Goal: Complete application form

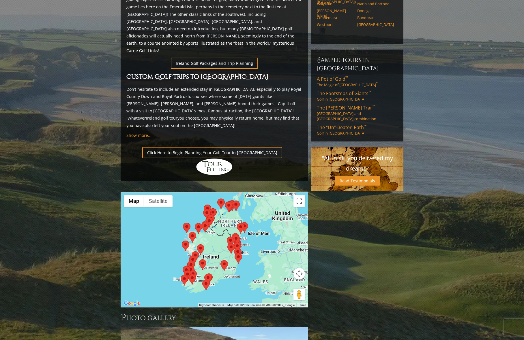
scroll to position [337, 0]
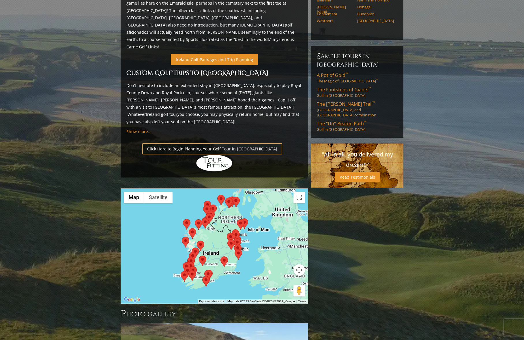
click at [215, 54] on link "Ireland Golf Packages and Trip Planning" at bounding box center [214, 59] width 87 height 11
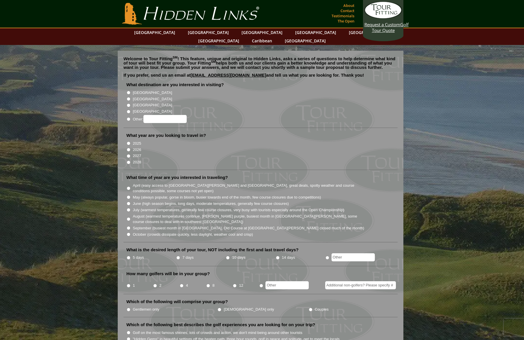
click at [129, 91] on input "[GEOGRAPHIC_DATA]" at bounding box center [129, 93] width 4 height 4
radio input "true"
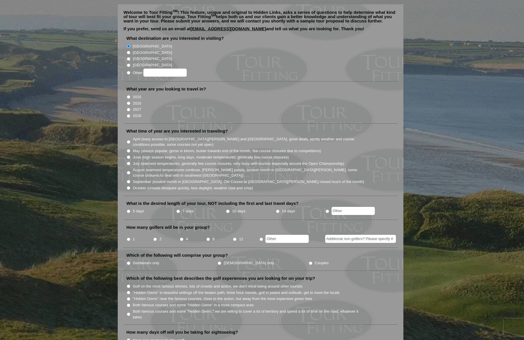
scroll to position [48, 0]
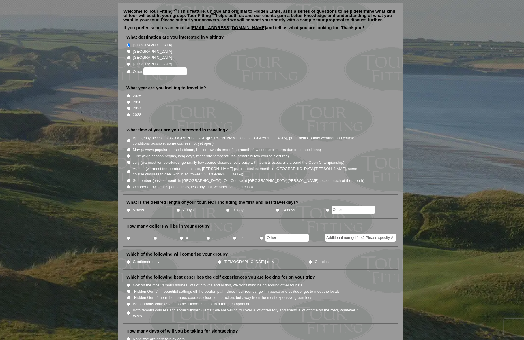
click at [128, 100] on input "2026" at bounding box center [129, 102] width 4 height 4
radio input "true"
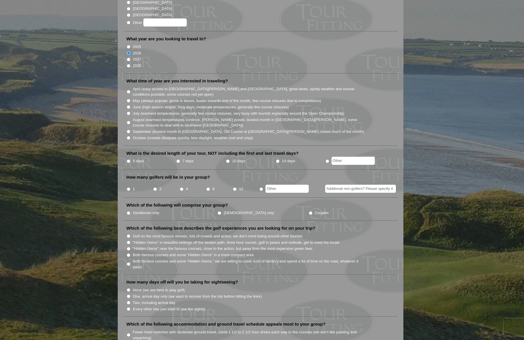
scroll to position [104, 0]
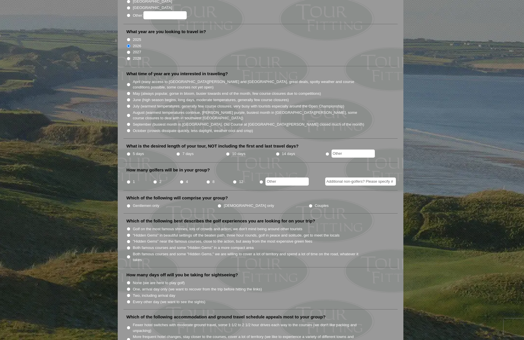
click at [129, 123] on input "September (busiest month in [GEOGRAPHIC_DATA], Old Course at [GEOGRAPHIC_DATA][…" at bounding box center [129, 125] width 4 height 4
radio input "true"
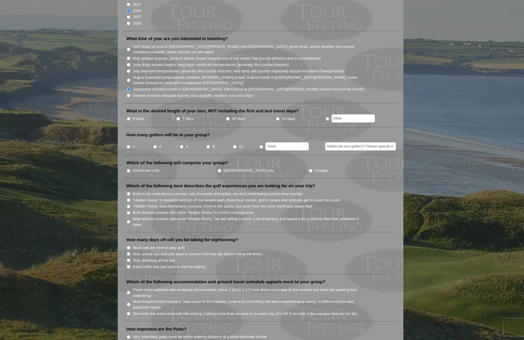
scroll to position [151, 0]
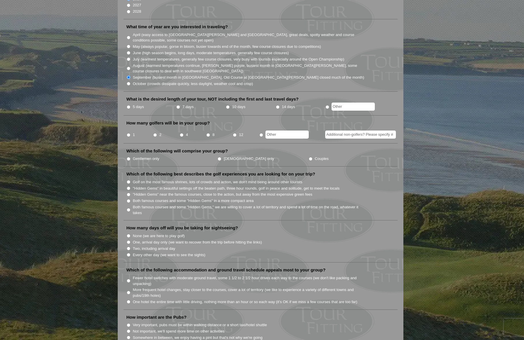
click at [178, 105] on input "7 days" at bounding box center [178, 107] width 4 height 4
radio input "true"
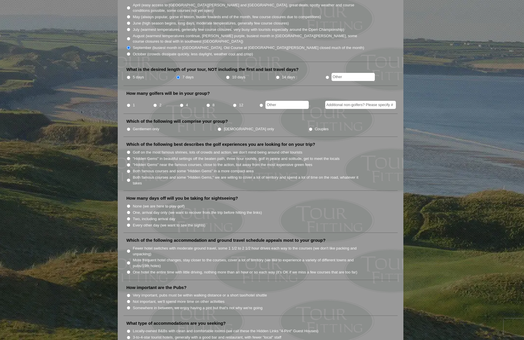
scroll to position [181, 0]
click at [181, 103] on input "4" at bounding box center [182, 105] width 4 height 4
radio input "true"
click at [309, 127] on input "Couples" at bounding box center [311, 129] width 4 height 4
radio input "true"
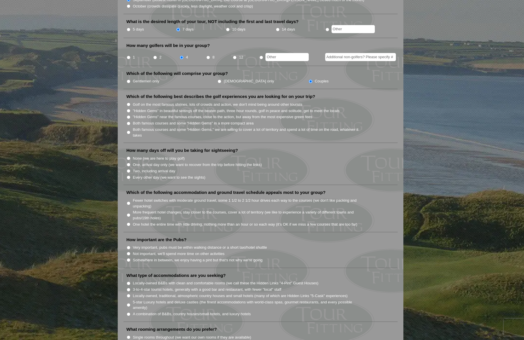
scroll to position [237, 0]
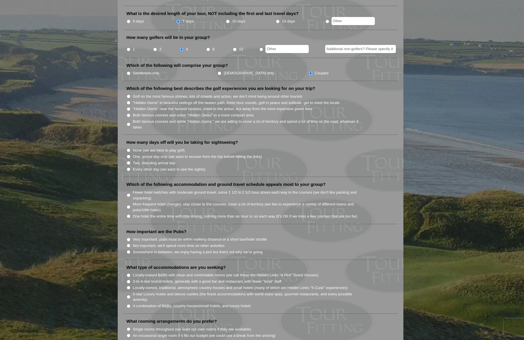
click at [129, 114] on input "Both famous courses and some "Hidden Gems" in a more compact area" at bounding box center [129, 116] width 4 height 4
radio input "true"
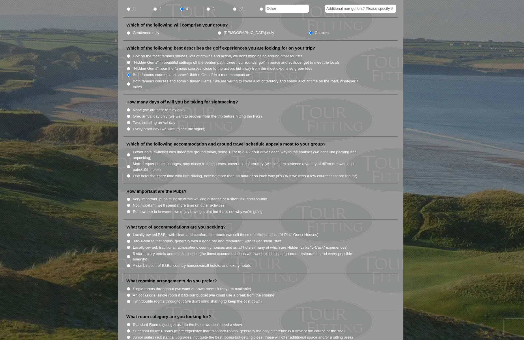
scroll to position [286, 0]
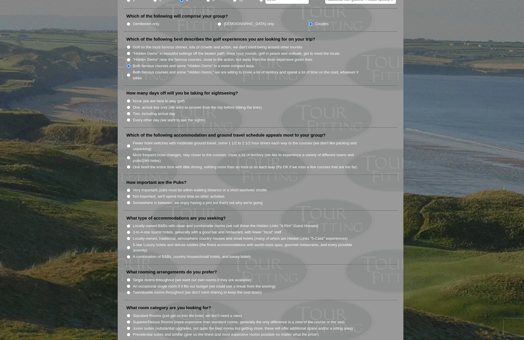
click at [129, 112] on input "Two, including arrival day" at bounding box center [129, 114] width 4 height 4
radio input "true"
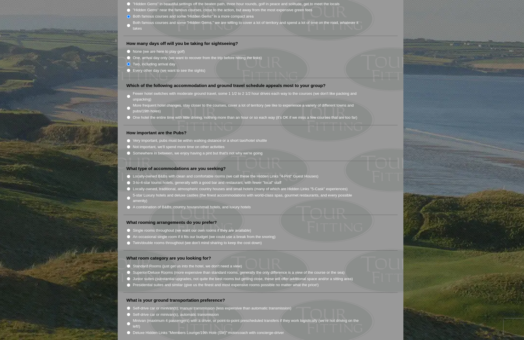
scroll to position [336, 0]
click at [128, 94] on input "Fewer hotel switches with moderate ground travel, some 1 1/2 to 2 1/2 hour driv…" at bounding box center [129, 96] width 4 height 4
radio input "true"
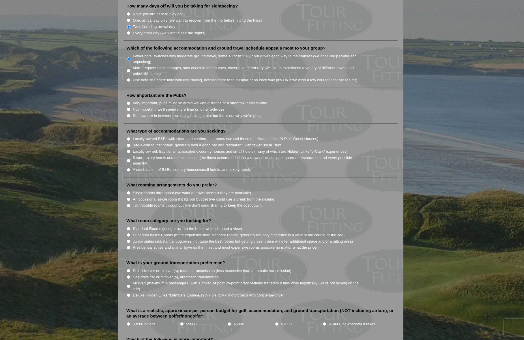
scroll to position [376, 0]
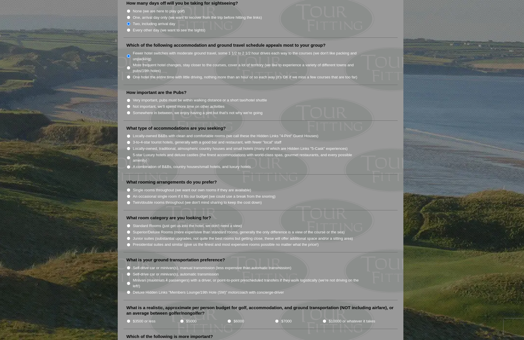
click at [128, 99] on input "Very important, pubs must be within walking distance or a short taxi/hotel shut…" at bounding box center [129, 101] width 4 height 4
radio input "true"
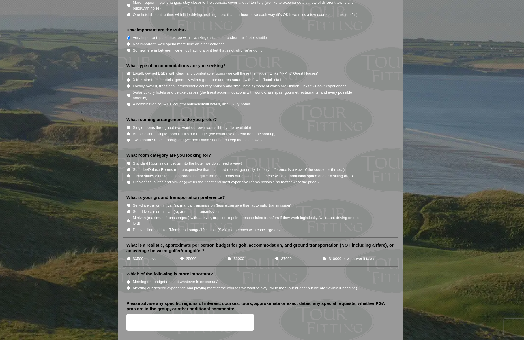
scroll to position [440, 0]
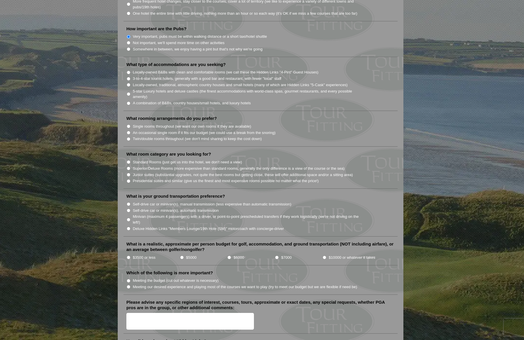
click at [129, 83] on input "Locally-owned, traditional, atmospheric country houses and small hotels (many o…" at bounding box center [129, 85] width 4 height 4
radio input "true"
click at [129, 102] on input "A combination of B&Bs, country houses/small hotels, and luxury hotels" at bounding box center [129, 104] width 4 height 4
radio input "true"
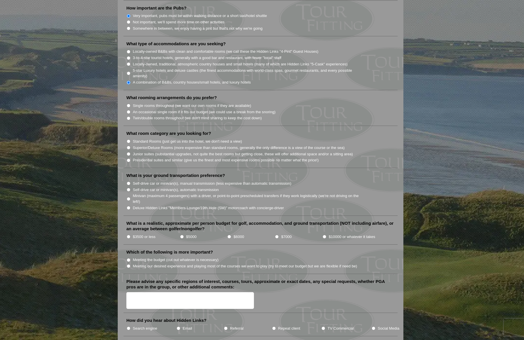
scroll to position [462, 0]
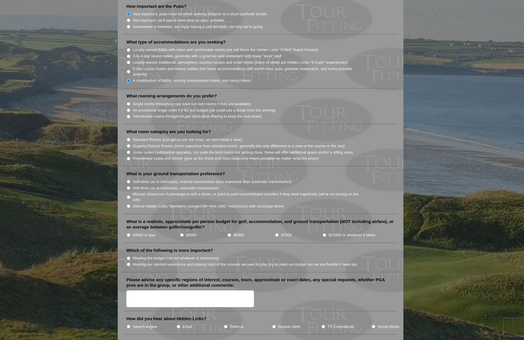
click at [129, 144] on input "Superior/Deluxe Rooms (more expensive than standard rooms, generally the only d…" at bounding box center [129, 146] width 4 height 4
radio input "true"
click at [128, 115] on input "Twin/double rooms throughout (we don't mind sharing to keep the cost down)" at bounding box center [129, 117] width 4 height 4
radio input "true"
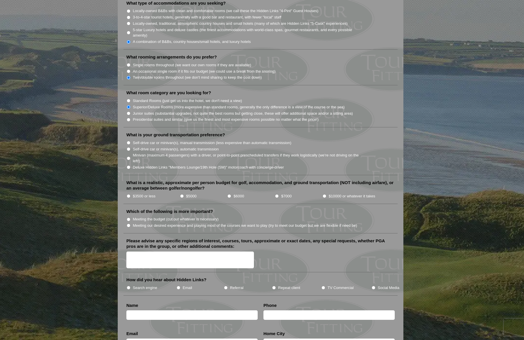
scroll to position [524, 0]
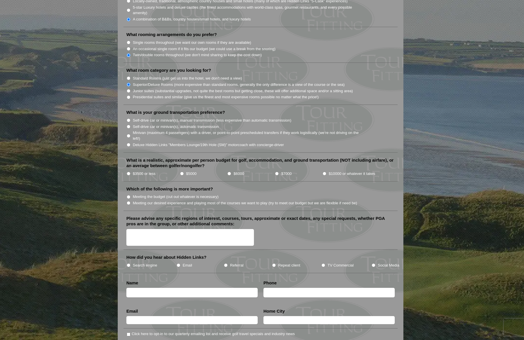
click at [129, 134] on input "Minivan (maximum 4 passengers) with a driver, or point-to-point prescheduled tr…" at bounding box center [129, 136] width 4 height 4
radio input "true"
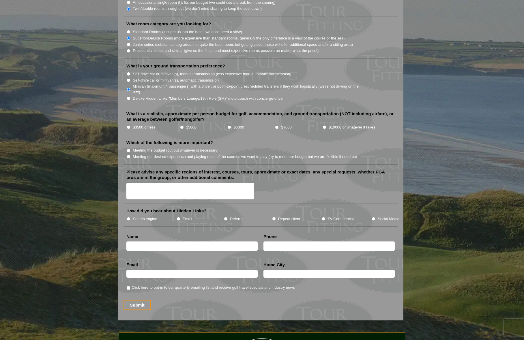
scroll to position [573, 0]
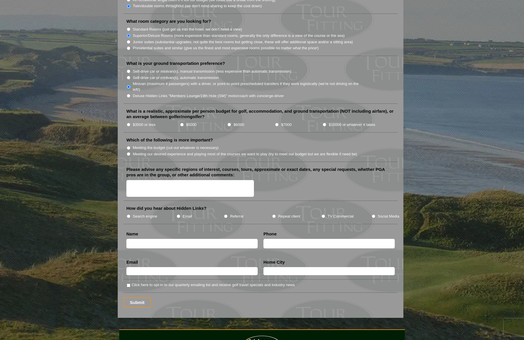
click at [183, 121] on li "$5000" at bounding box center [204, 124] width 48 height 6
click at [181, 123] on input "$5000" at bounding box center [182, 125] width 4 height 4
radio input "true"
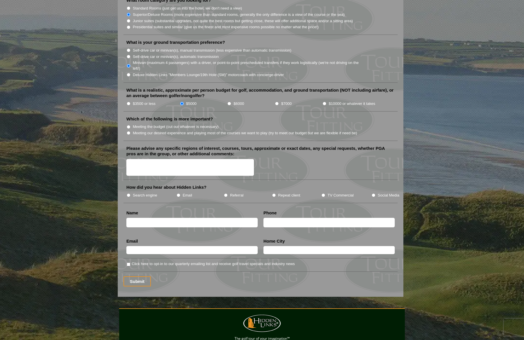
scroll to position [594, 0]
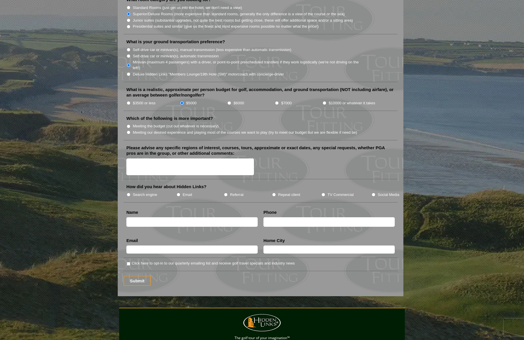
click at [128, 131] on input "Meeting our desired experience and playing most of the courses we want to play …" at bounding box center [129, 133] width 4 height 4
radio input "true"
click at [148, 159] on textarea "Please advise any specific regions of interest, courses, tours, approximate or …" at bounding box center [190, 167] width 128 height 17
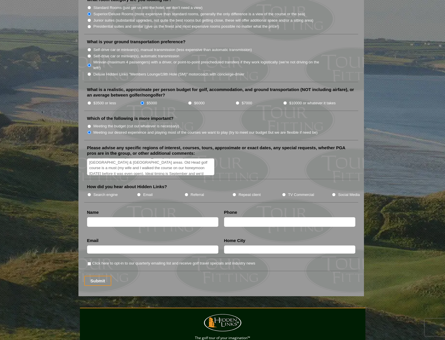
scroll to position [23, 0]
type textarea "My wife and I are traveling to [GEOGRAPHIC_DATA] in celebration of our 30th wed…"
click at [89, 193] on input "Search engine" at bounding box center [89, 195] width 4 height 4
radio input "true"
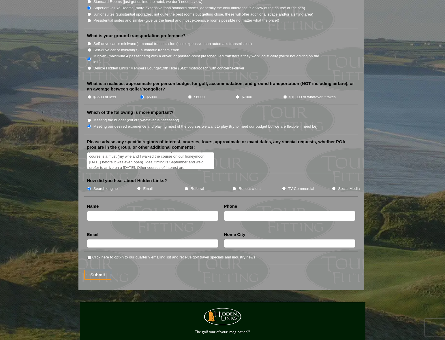
scroll to position [588, 0]
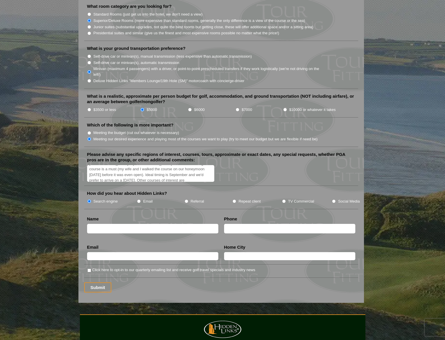
click at [109, 165] on textarea "My wife and I are traveling to [GEOGRAPHIC_DATA] in celebration of our 30th wed…" at bounding box center [151, 173] width 128 height 17
type textarea "My wife and I are traveling to [GEOGRAPHIC_DATA] in celebration of our 30th wed…"
type input "[PERSON_NAME]"
type input "_"
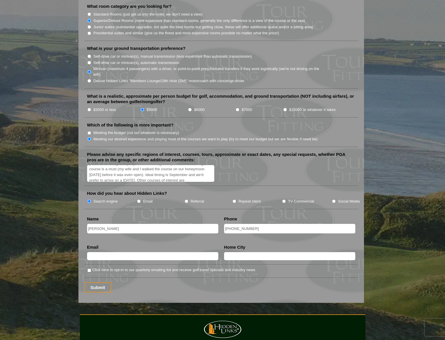
type input "[PHONE_NUMBER]"
type input "[EMAIL_ADDRESS][DOMAIN_NAME]"
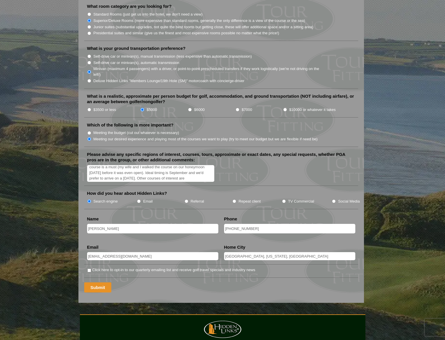
type input "[GEOGRAPHIC_DATA], [US_STATE], [GEOGRAPHIC_DATA]"
click at [98, 283] on input "Submit" at bounding box center [97, 288] width 27 height 10
